Goal: Check status

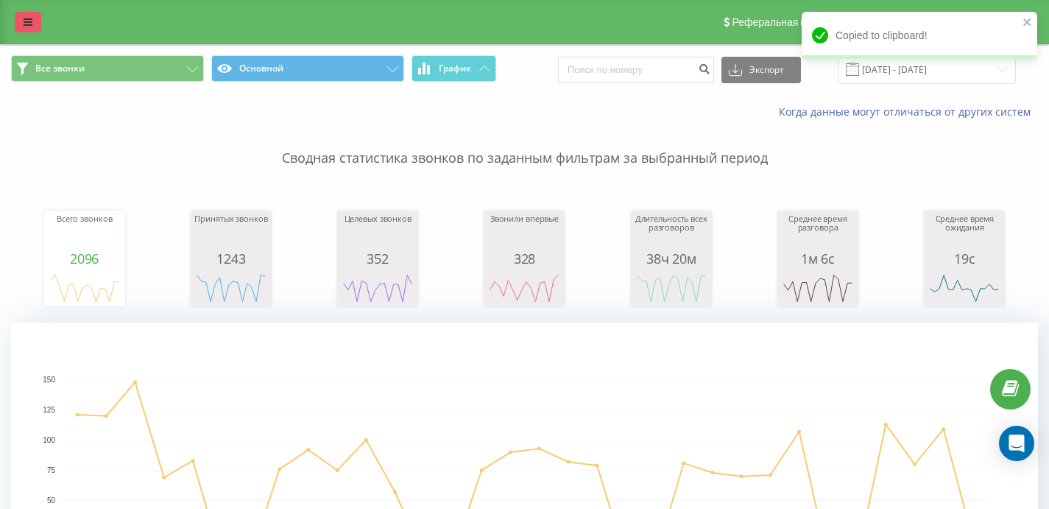
click at [35, 24] on link at bounding box center [28, 22] width 27 height 21
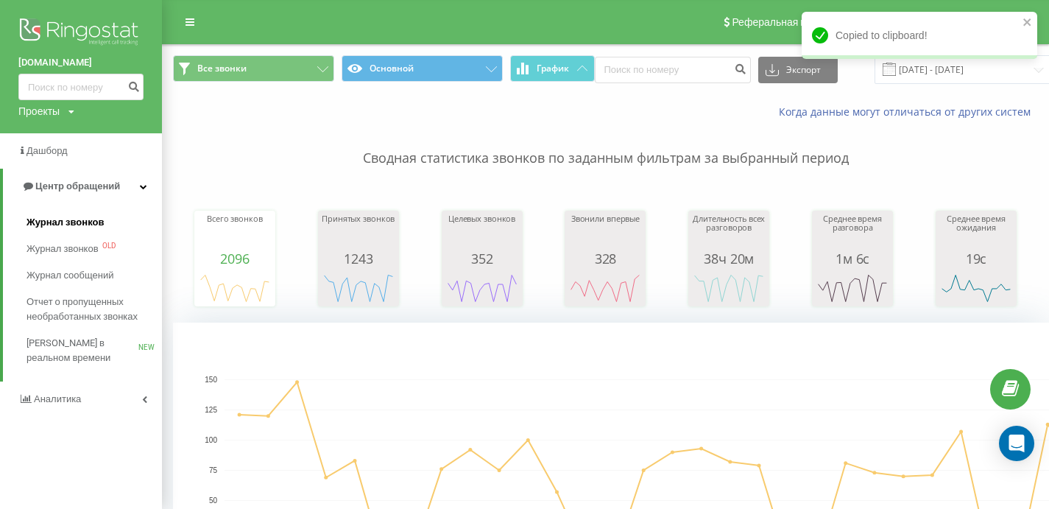
click at [90, 223] on span "Журнал звонков" at bounding box center [65, 222] width 77 height 15
